Goal: Navigation & Orientation: Find specific page/section

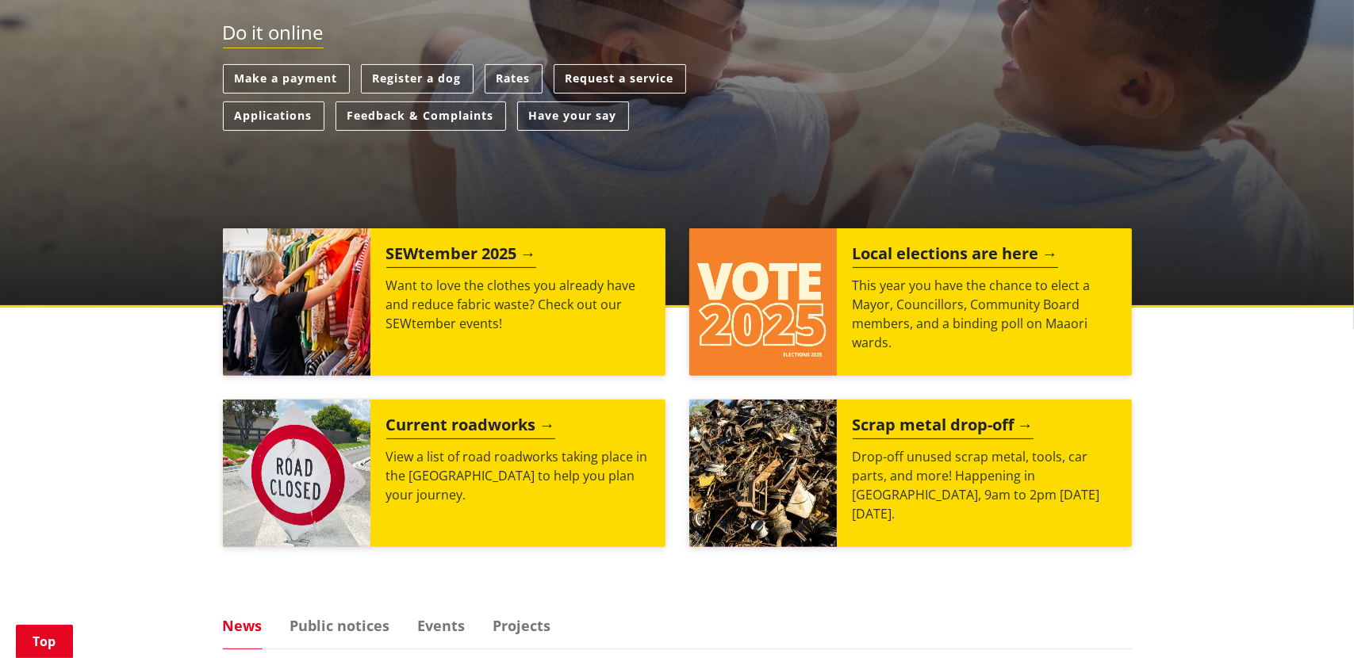
scroll to position [502, 0]
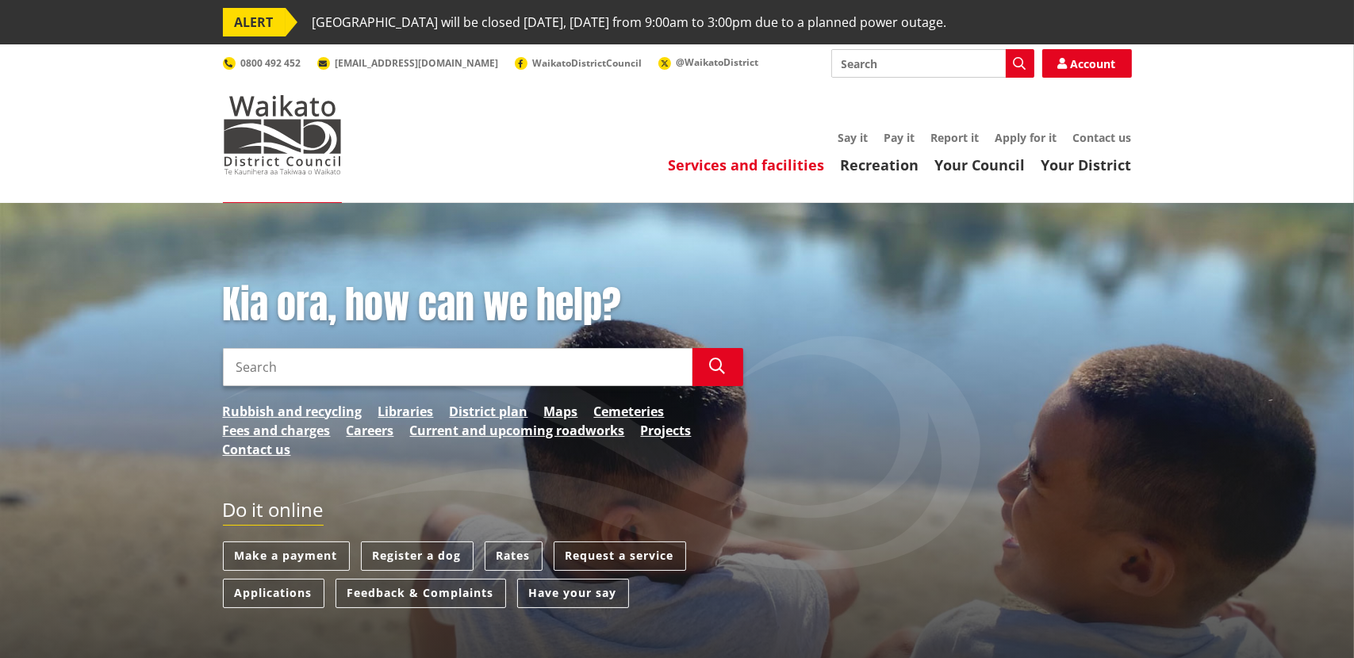
click at [707, 159] on link "Services and facilities" at bounding box center [747, 164] width 156 height 19
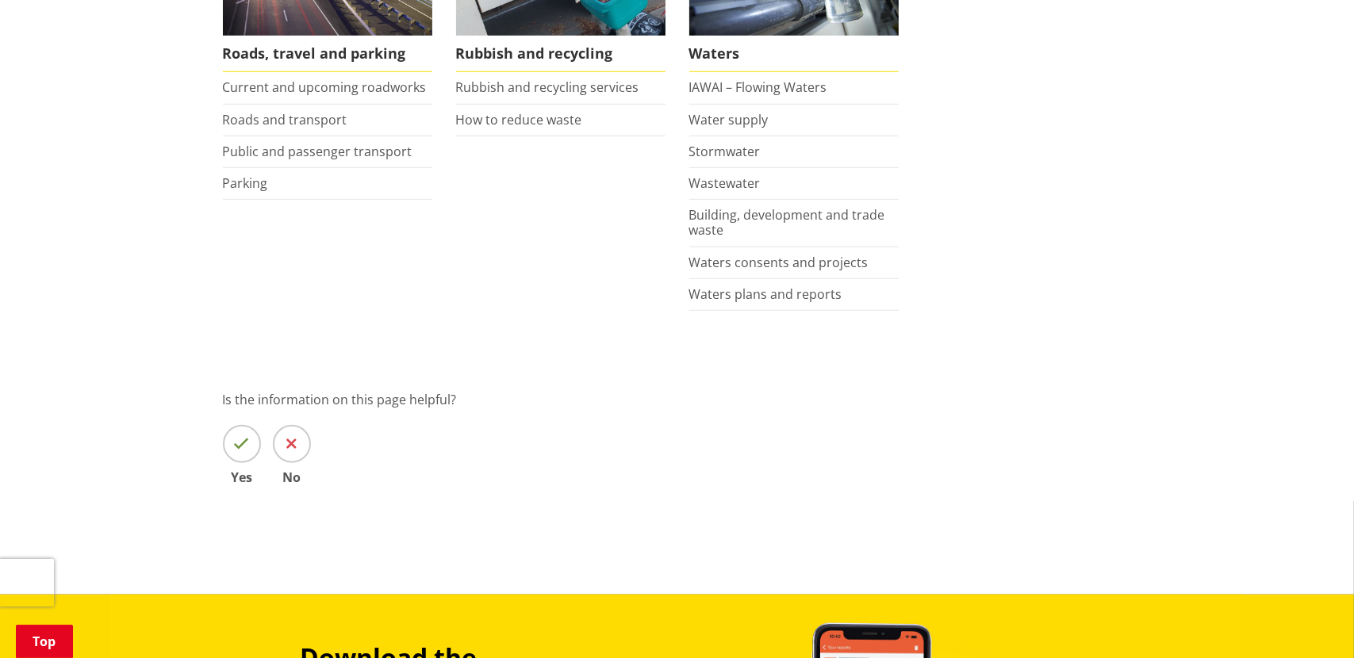
scroll to position [1348, 0]
